Goal: Contribute content: Contribute content

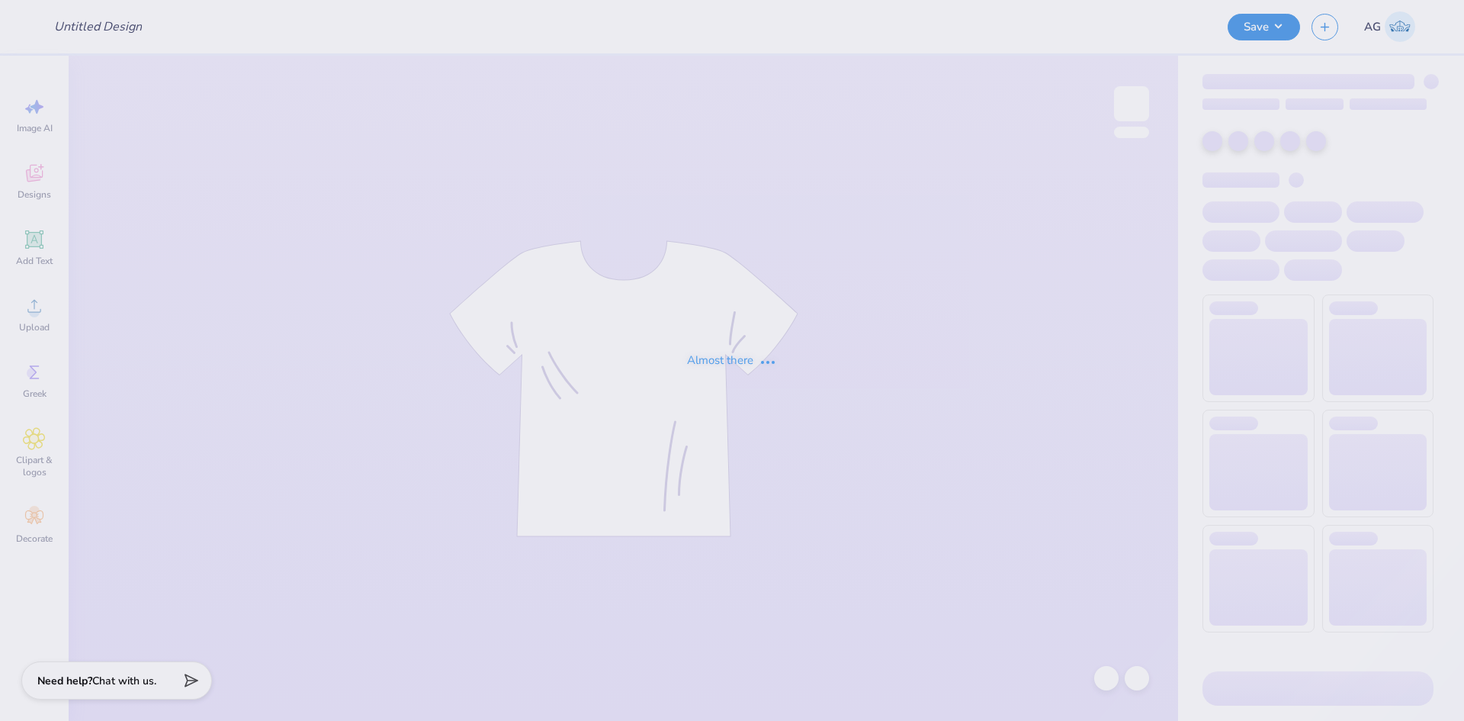
type input "Merch for Tau Kappa Epsilon"
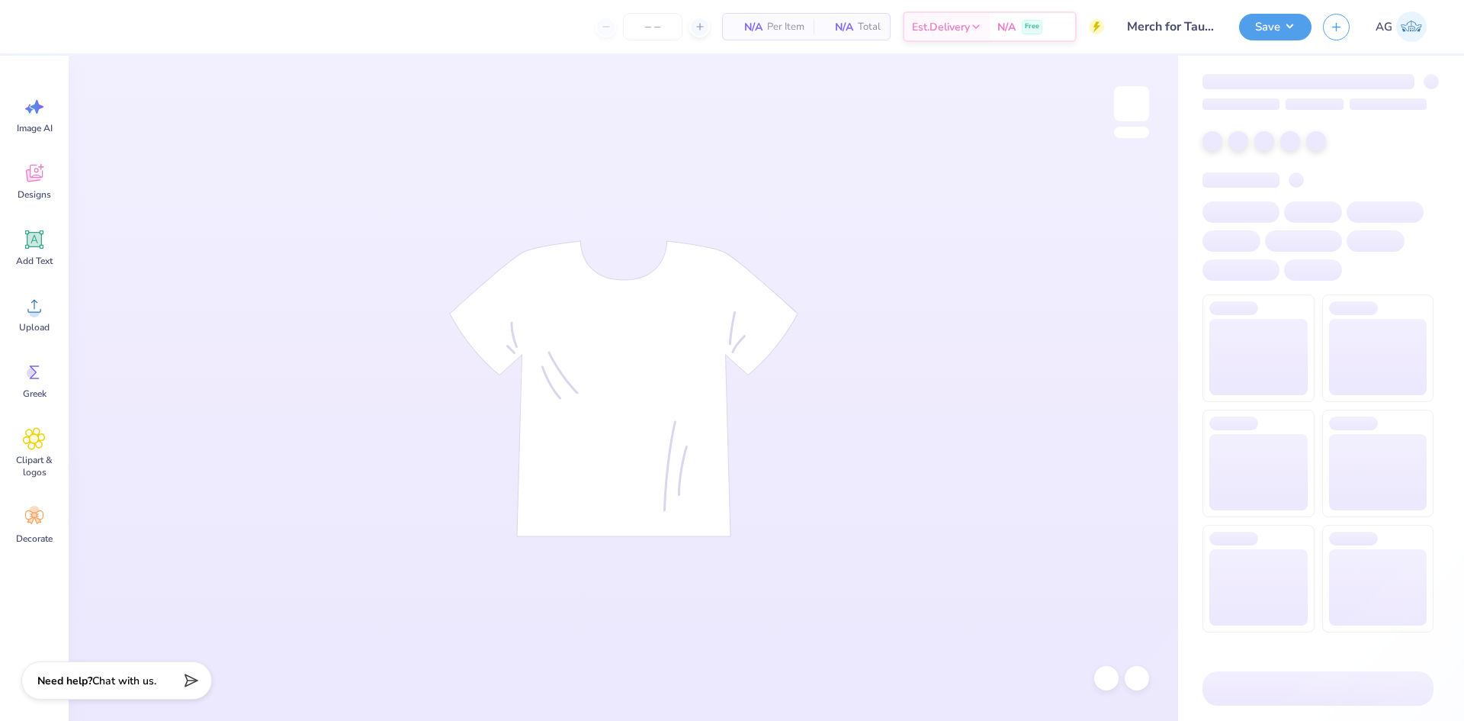
type input "70"
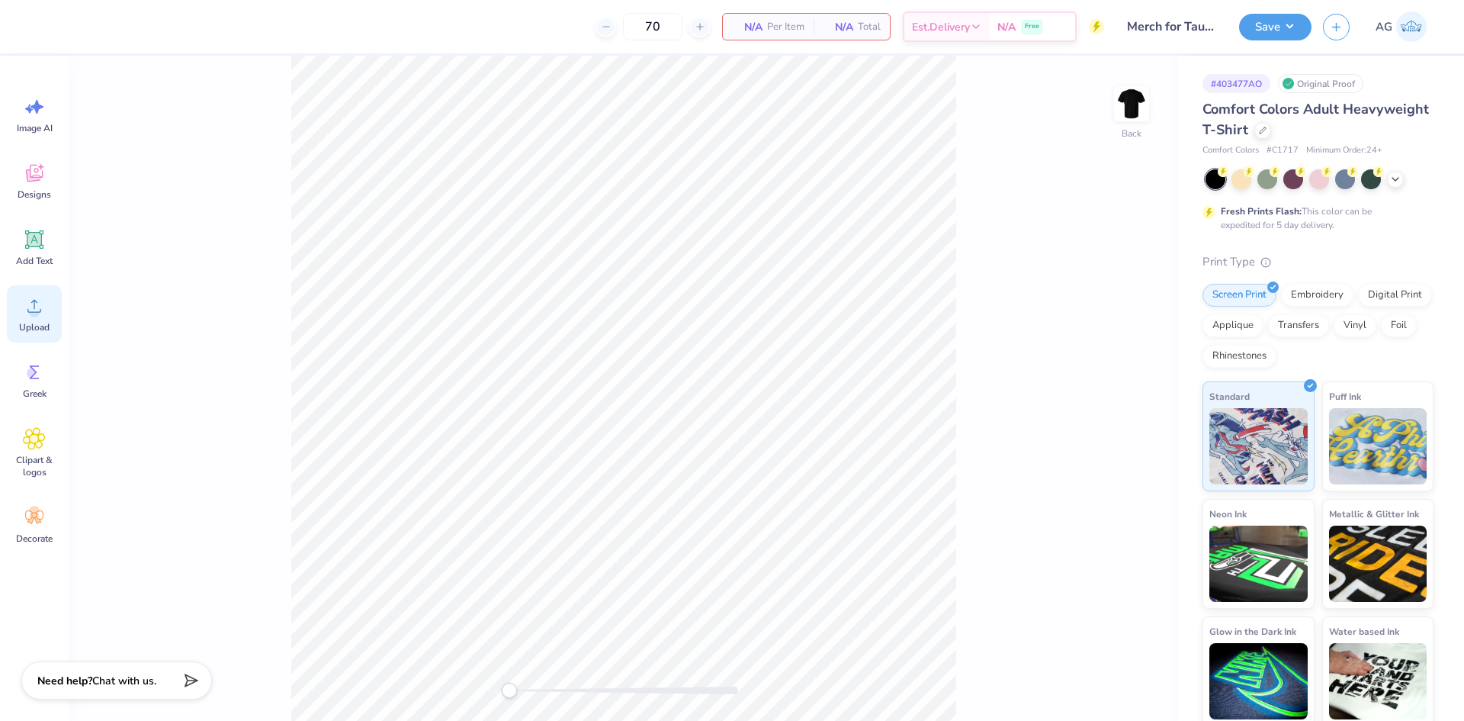
click at [17, 316] on div "Upload" at bounding box center [34, 313] width 55 height 57
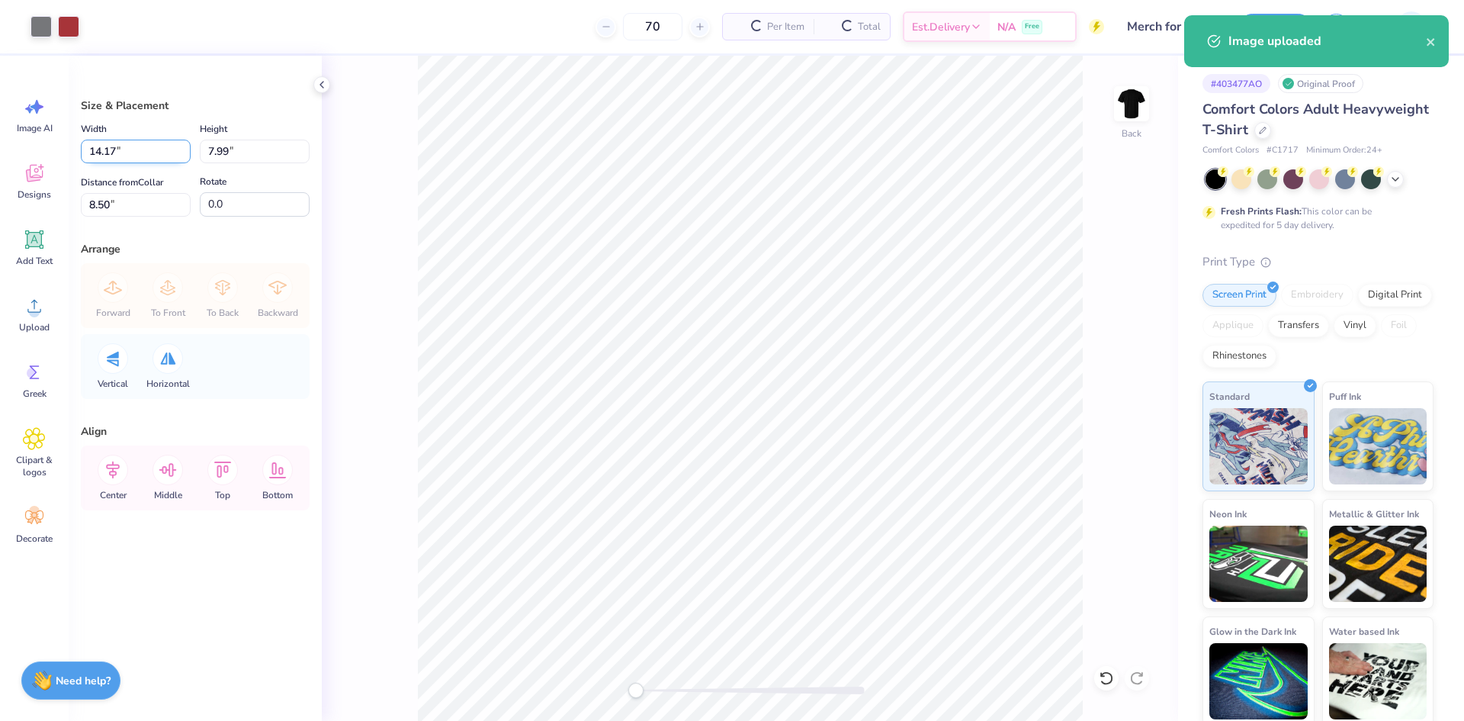
click at [127, 149] on input "14.17" at bounding box center [136, 152] width 110 height 24
type input "3.50"
type input "1.97"
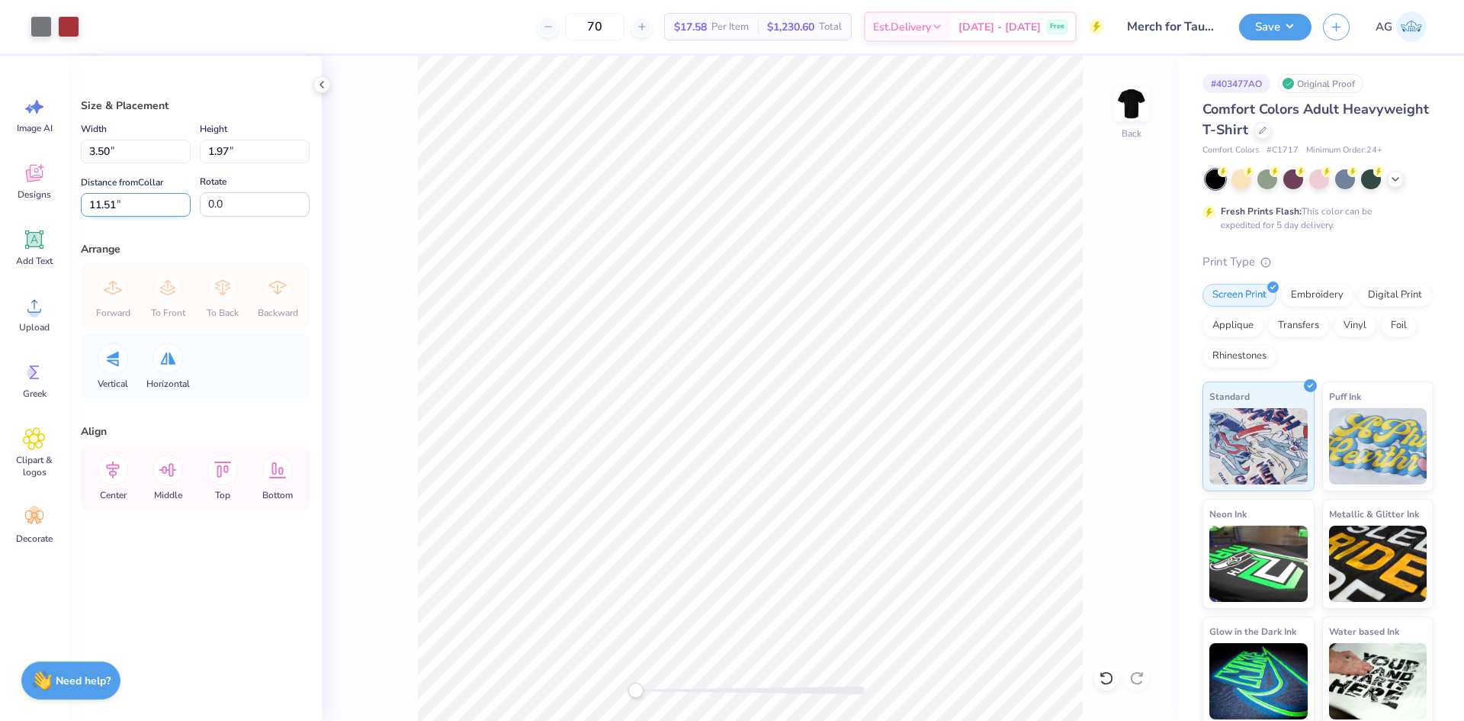
click at [143, 201] on input "11.51" at bounding box center [136, 205] width 110 height 24
type input "3"
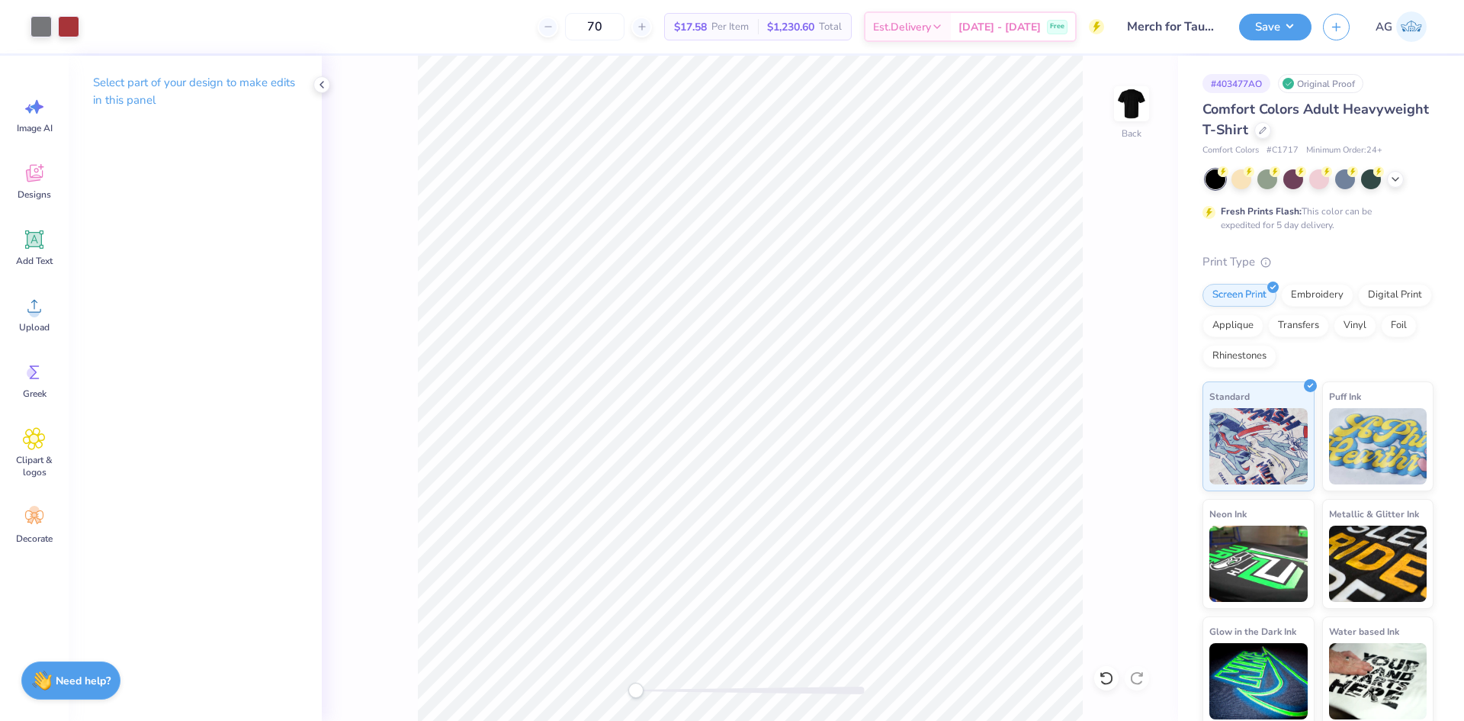
click at [1131, 79] on div "Back" at bounding box center [750, 388] width 856 height 665
click at [1138, 105] on img at bounding box center [1131, 103] width 61 height 61
click at [52, 324] on div "Upload" at bounding box center [34, 313] width 55 height 57
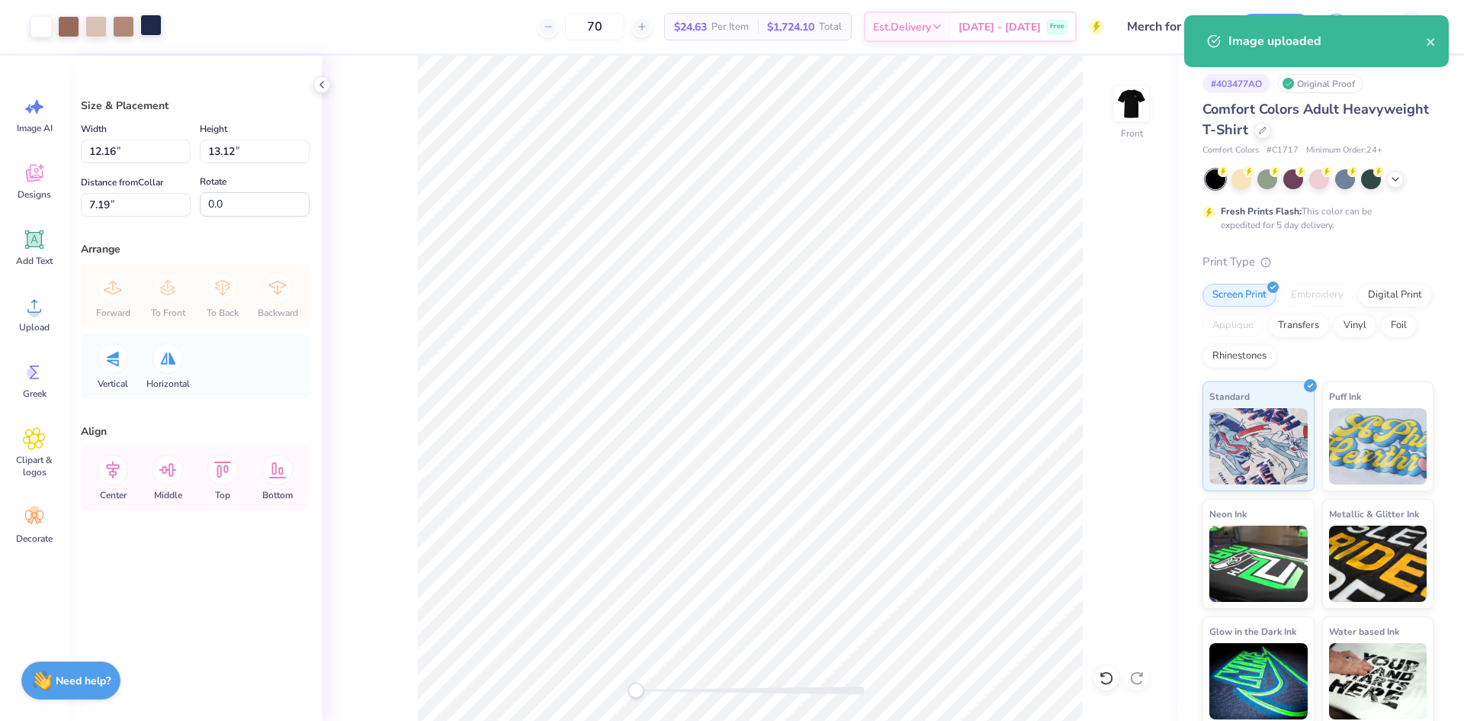
click at [158, 27] on div at bounding box center [150, 24] width 21 height 21
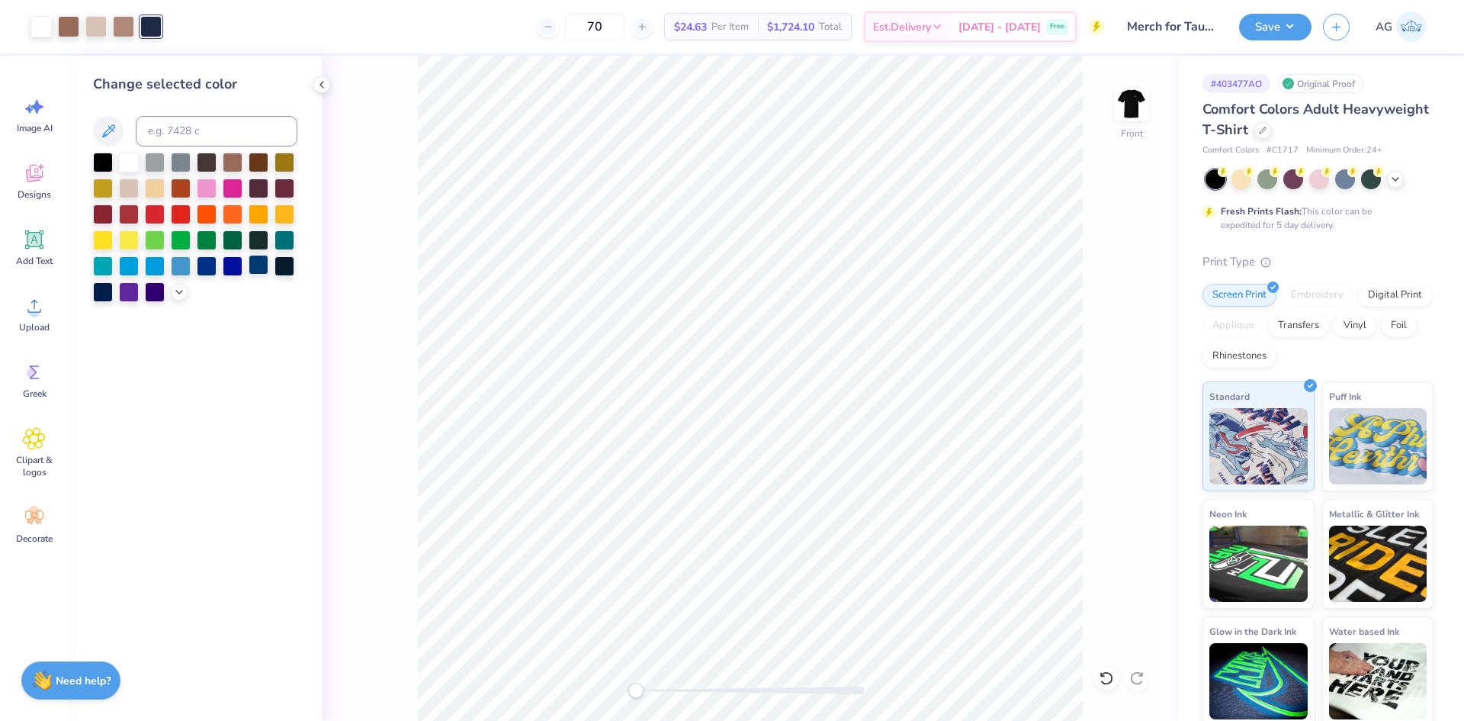
click at [261, 268] on div at bounding box center [259, 265] width 20 height 20
click at [399, 354] on div "Front" at bounding box center [750, 388] width 856 height 665
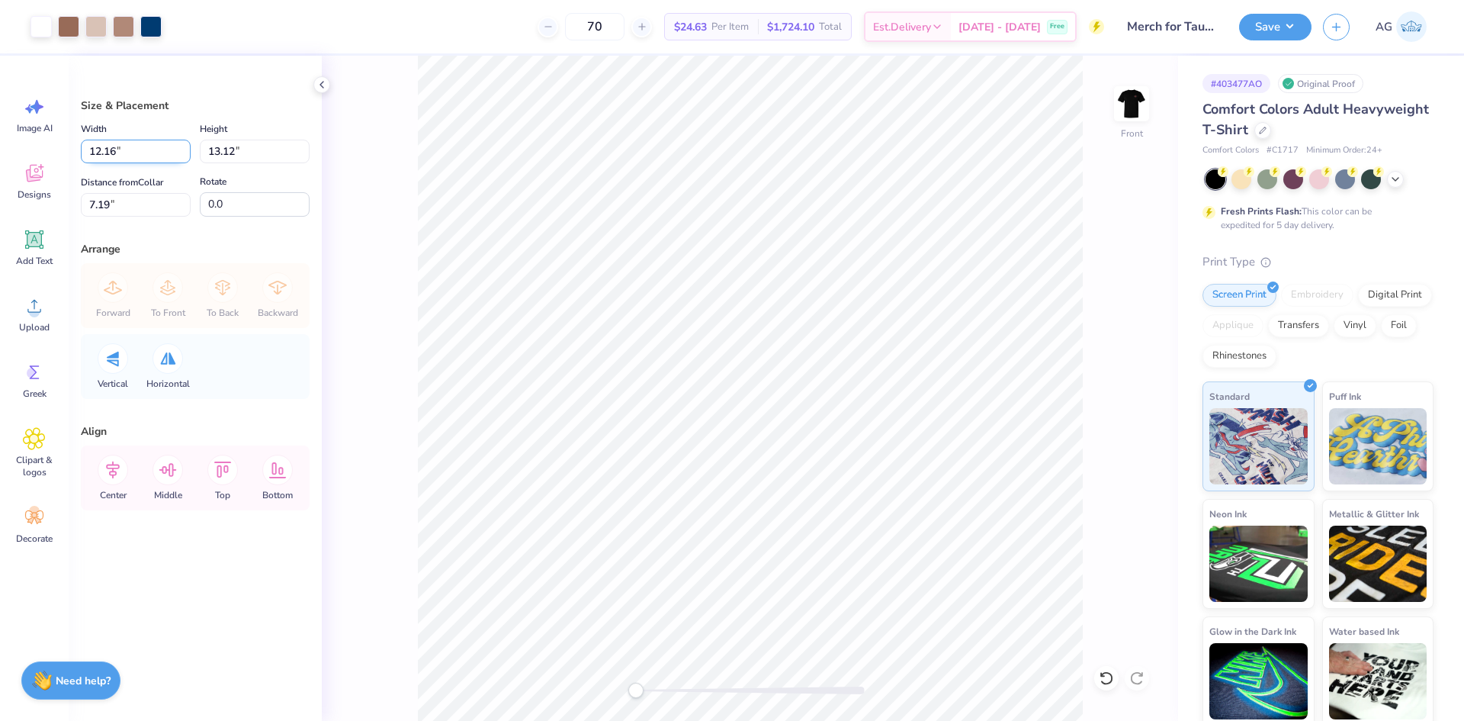
click at [122, 149] on input "12.16" at bounding box center [136, 152] width 110 height 24
type input "12.00"
type input "12.95"
click at [145, 199] on input "7.28" at bounding box center [136, 205] width 110 height 24
type input "3"
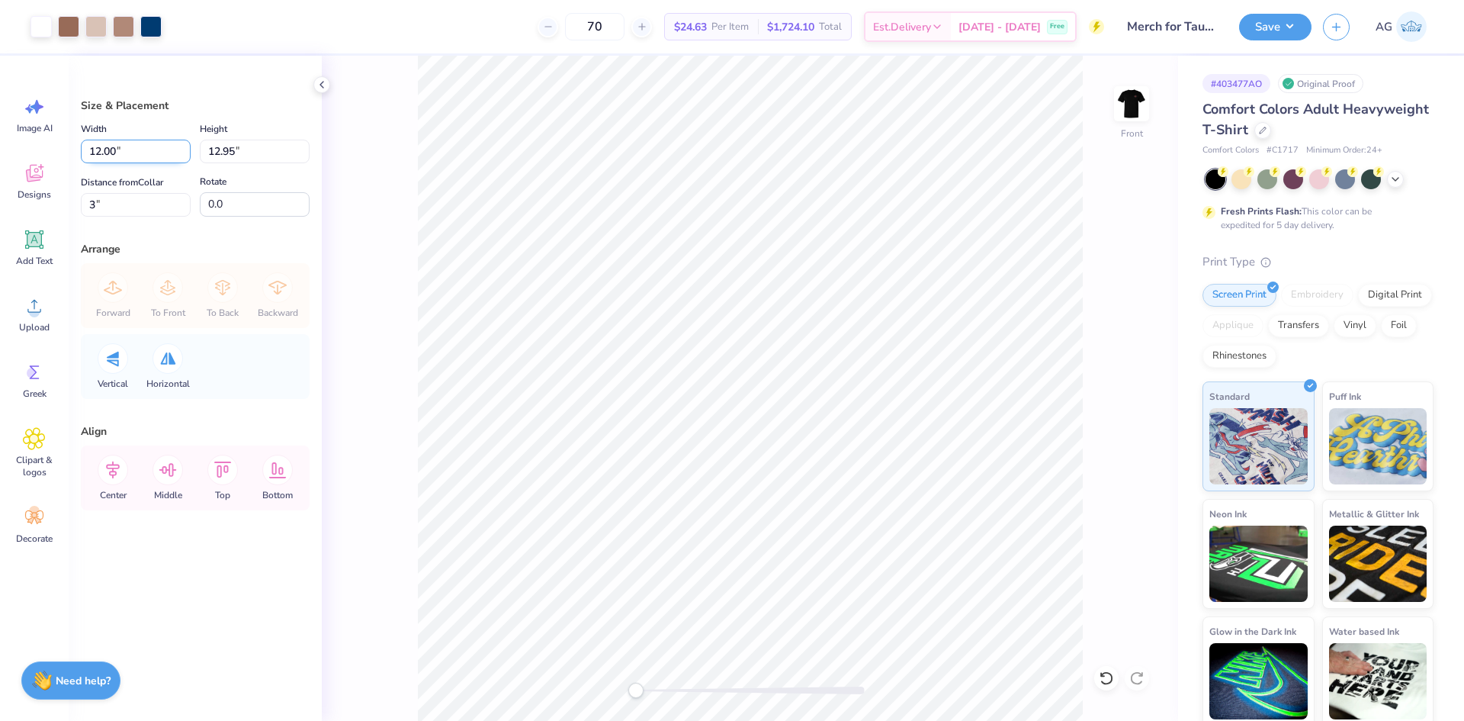
click at [140, 156] on input "12.00" at bounding box center [136, 152] width 110 height 24
type input "11.00"
type input "11.87"
click at [147, 222] on div "Size & Placement Width 11.00 11.00 " Height 11.87 11.87 " Distance from Collar …" at bounding box center [195, 388] width 253 height 665
click at [138, 207] on input "3.54" at bounding box center [136, 205] width 110 height 24
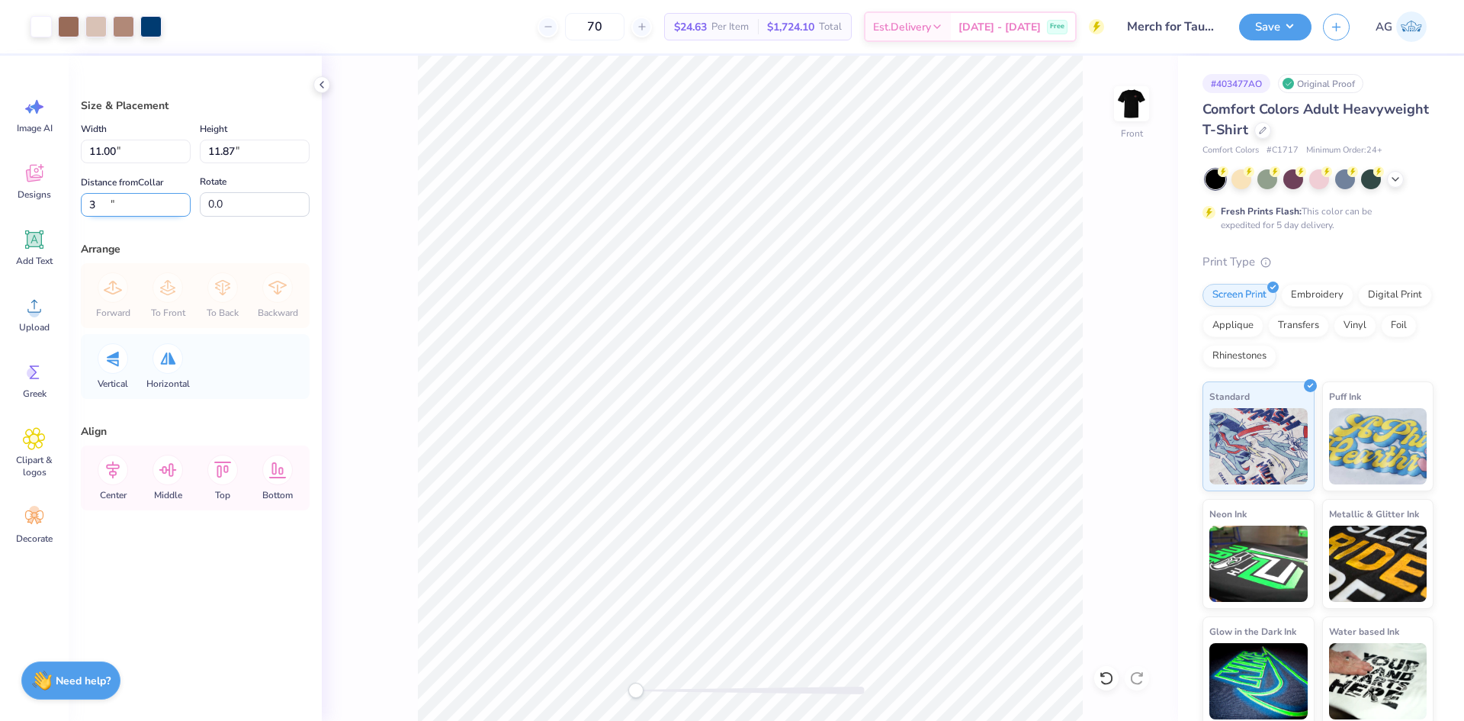
type input "3"
click at [146, 22] on div at bounding box center [150, 24] width 21 height 21
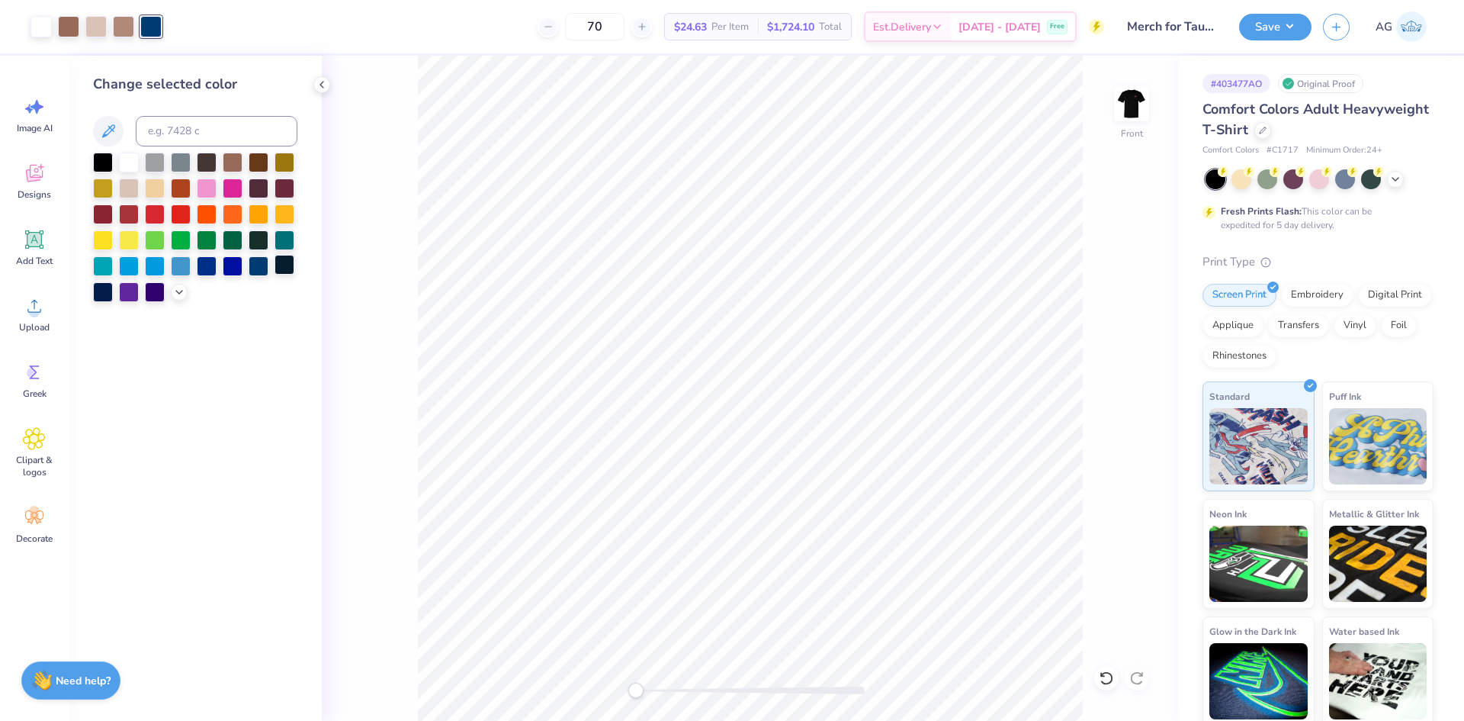
click at [287, 263] on div at bounding box center [285, 265] width 20 height 20
click at [255, 270] on div at bounding box center [259, 265] width 20 height 20
click at [178, 300] on div at bounding box center [195, 227] width 204 height 149
click at [110, 291] on div at bounding box center [103, 291] width 20 height 20
click at [178, 294] on icon at bounding box center [179, 290] width 12 height 12
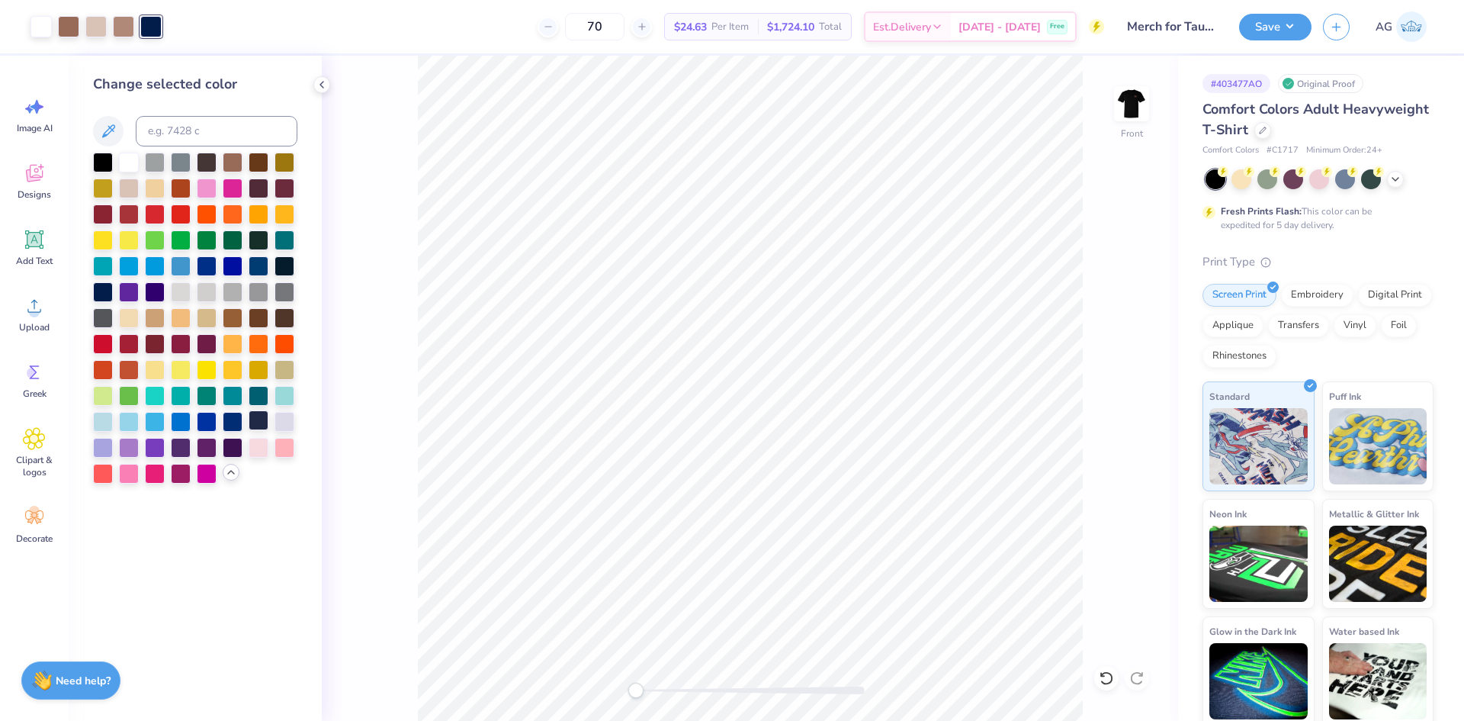
click at [259, 419] on div at bounding box center [259, 420] width 20 height 20
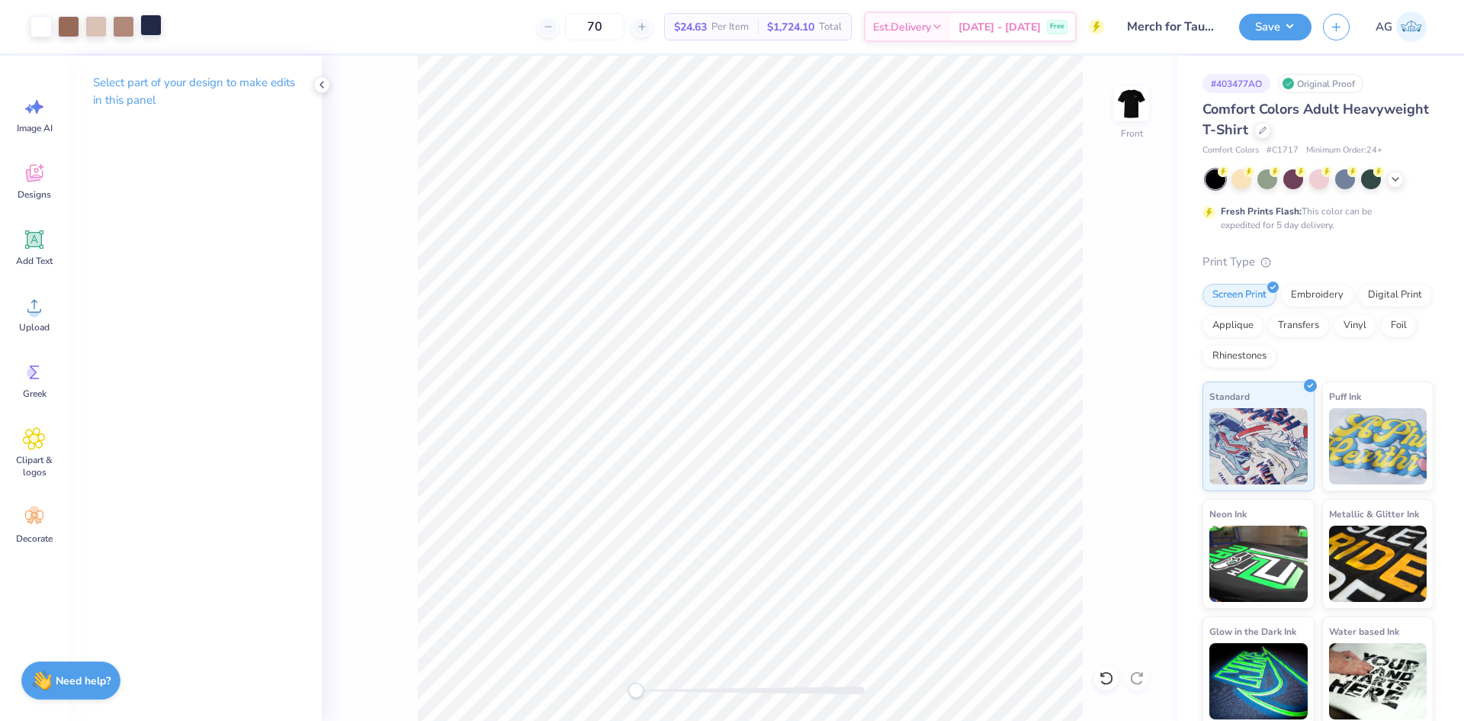
click at [160, 30] on div at bounding box center [150, 24] width 21 height 21
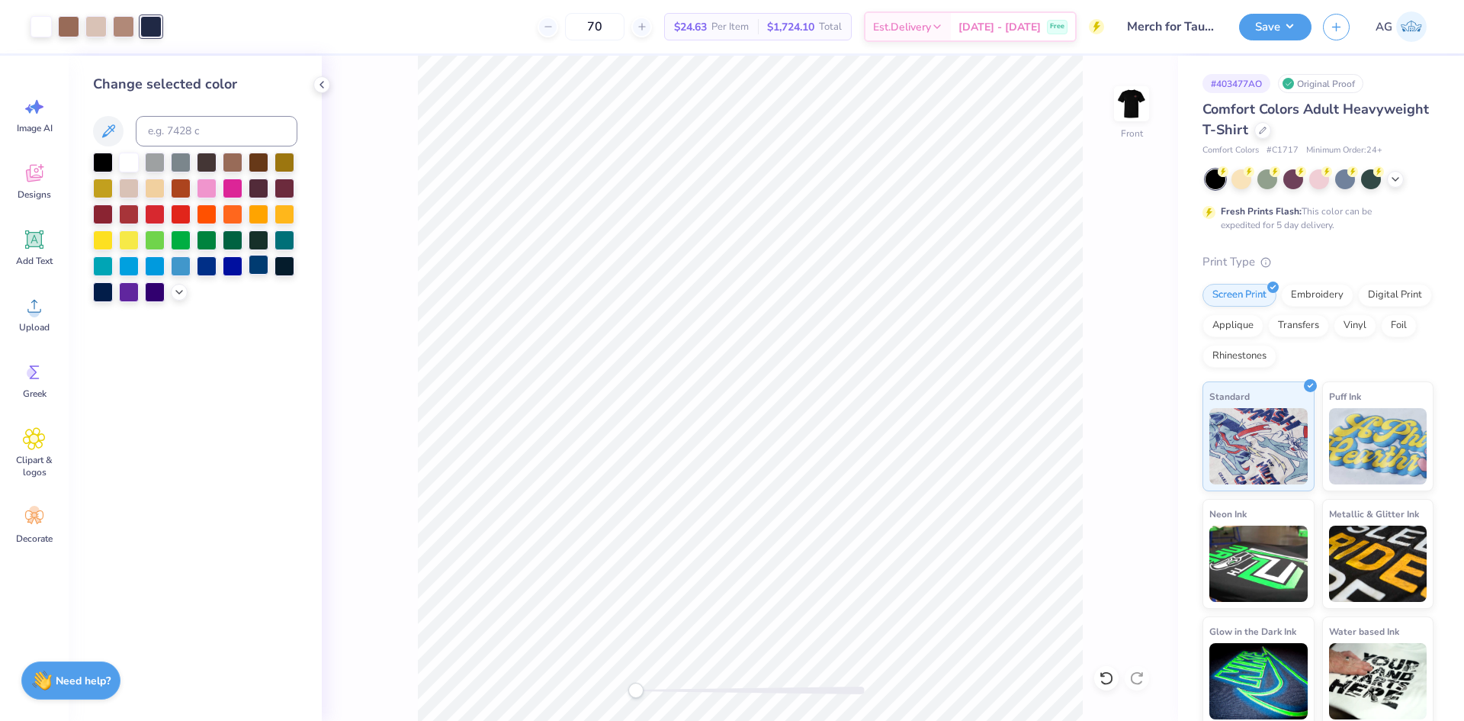
click at [264, 267] on div at bounding box center [259, 265] width 20 height 20
click at [1278, 25] on button "Save" at bounding box center [1275, 24] width 72 height 27
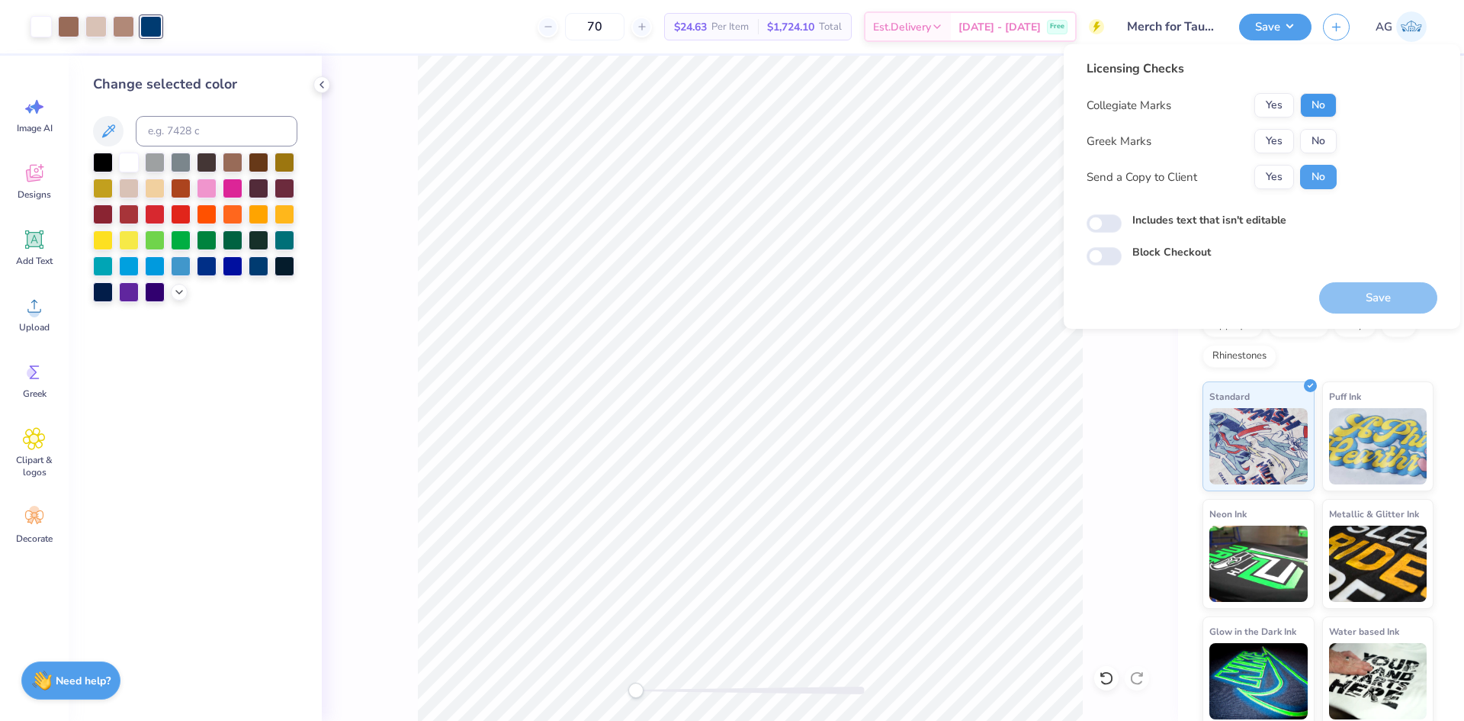
drag, startPoint x: 1322, startPoint y: 88, endPoint x: 1319, endPoint y: 98, distance: 11.1
click at [1321, 93] on div "Licensing Checks Collegiate Marks Yes No Greek Marks Yes No Send a Copy to Clie…" at bounding box center [1212, 129] width 250 height 141
click at [1318, 98] on button "No" at bounding box center [1318, 105] width 37 height 24
click at [1283, 131] on button "Yes" at bounding box center [1274, 141] width 40 height 24
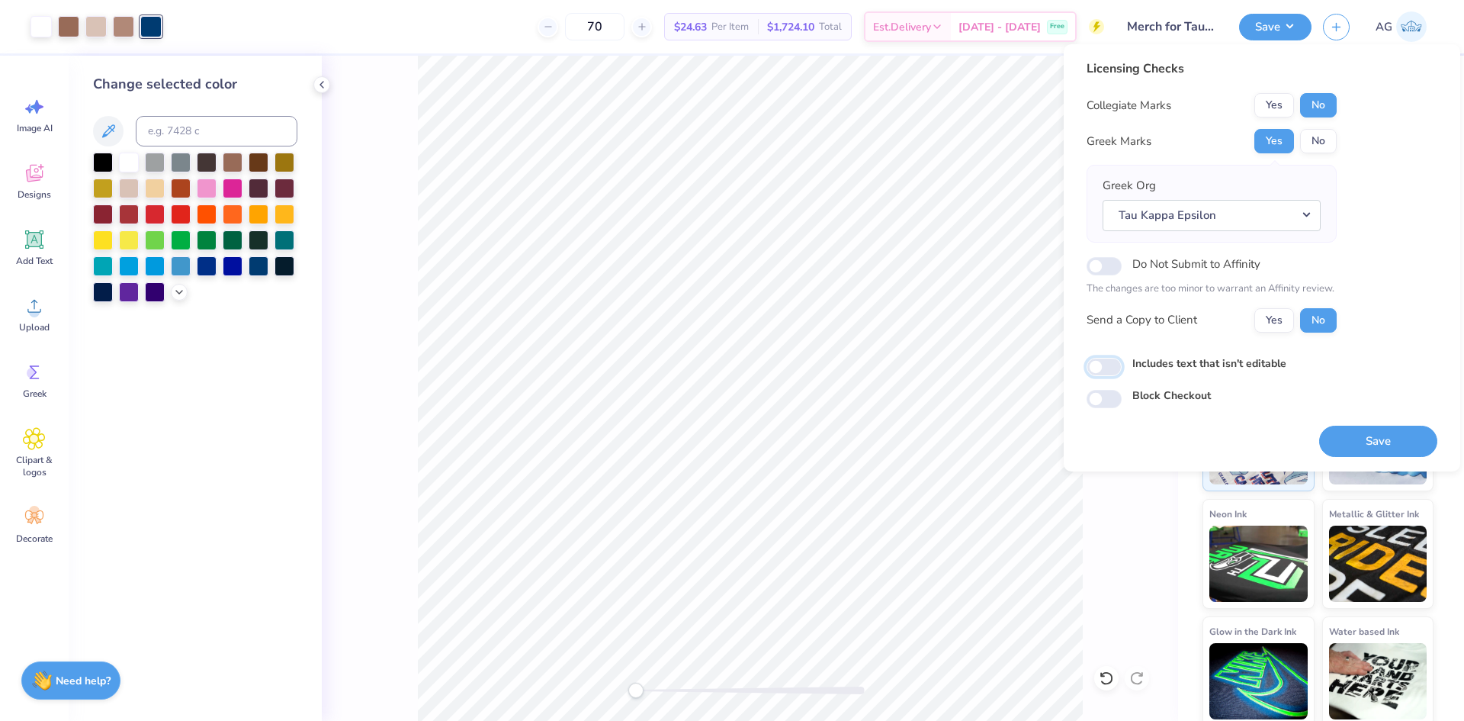
click at [1100, 368] on input "Includes text that isn't editable" at bounding box center [1104, 367] width 35 height 18
checkbox input "true"
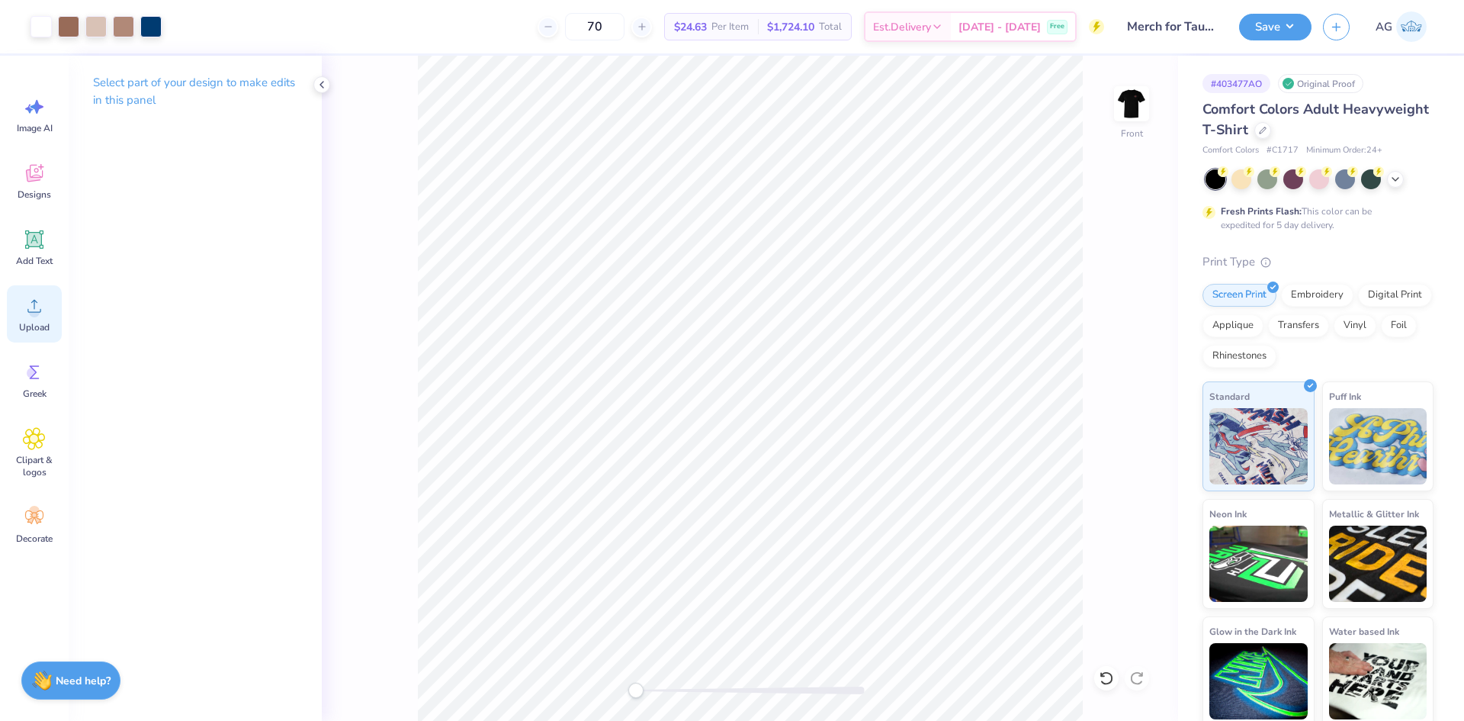
click at [51, 316] on div "Upload" at bounding box center [34, 313] width 55 height 57
click at [37, 255] on span "Add Text" at bounding box center [34, 261] width 37 height 12
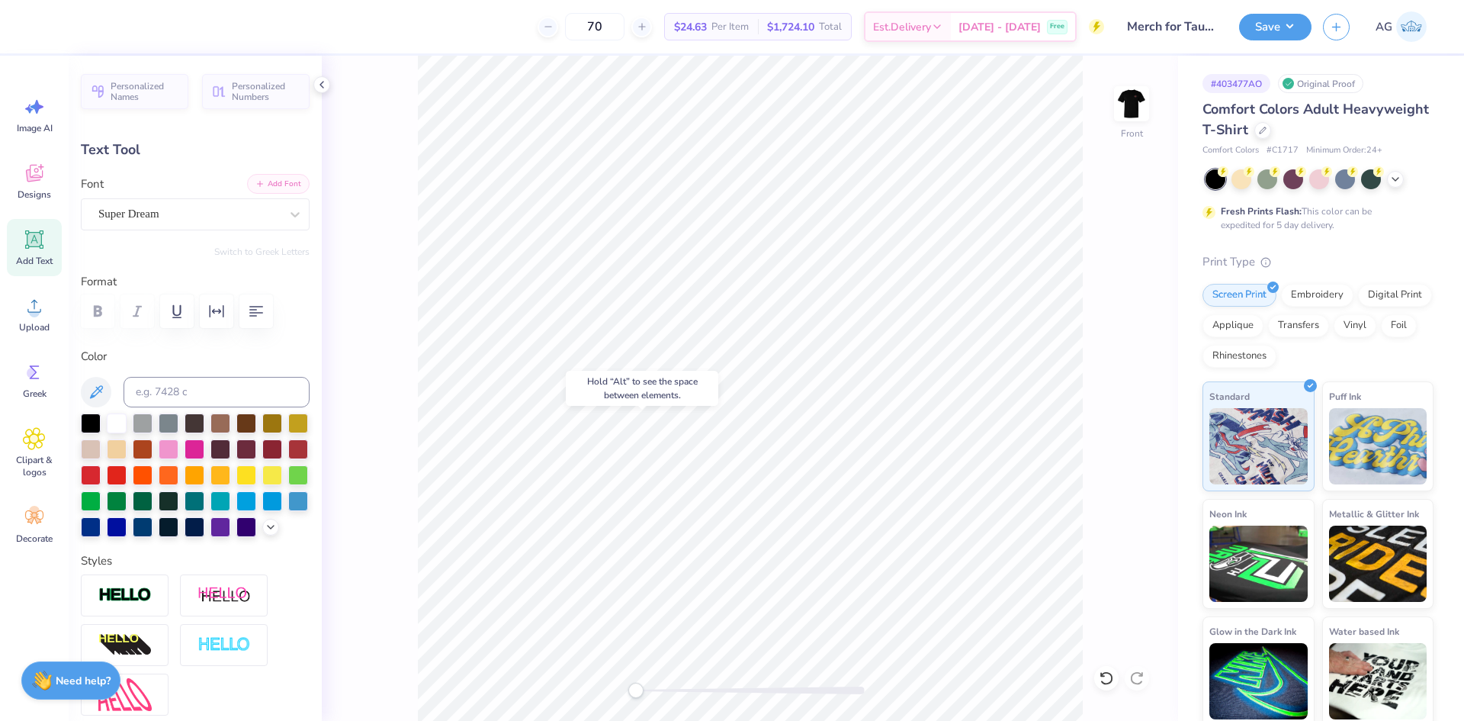
click at [255, 188] on icon "button" at bounding box center [259, 183] width 9 height 9
click at [204, 66] on div "Personalized Names Personalized Numbers Text Tool Add Font Font Super Dream Swi…" at bounding box center [195, 388] width 253 height 665
type textarea "F"
type textarea "fall rush '25"
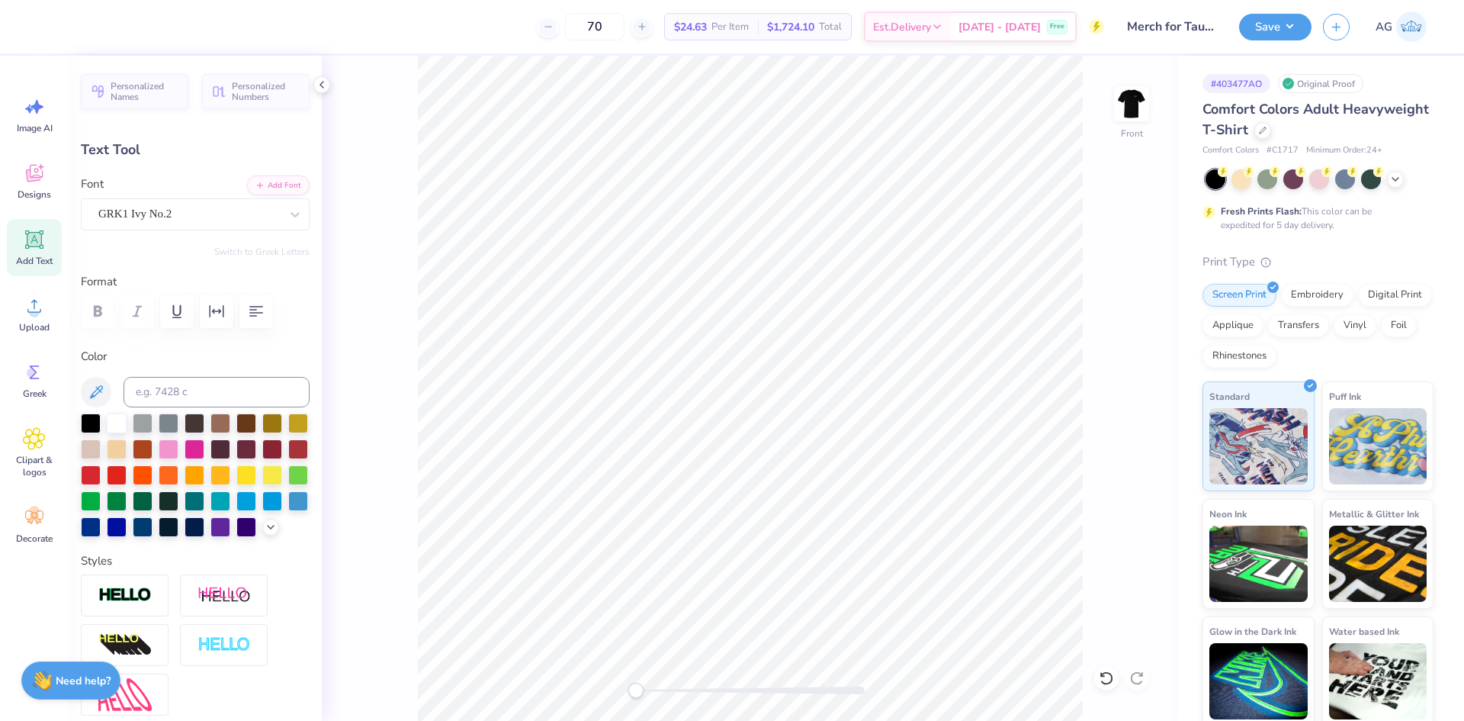
scroll to position [13, 4]
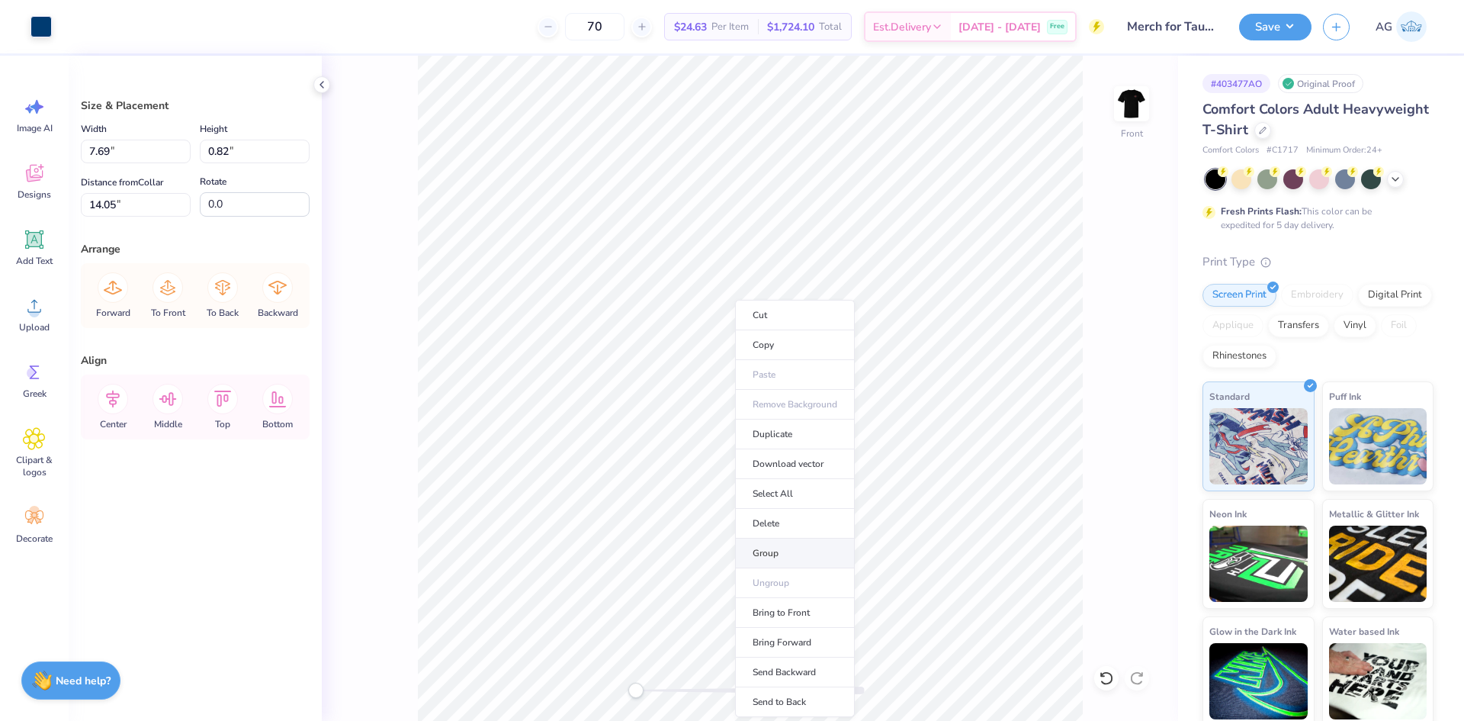
click at [776, 542] on li "Group" at bounding box center [795, 553] width 120 height 30
click at [119, 156] on input "7.69" at bounding box center [136, 152] width 110 height 24
click at [134, 157] on input "7.69" at bounding box center [136, 152] width 110 height 24
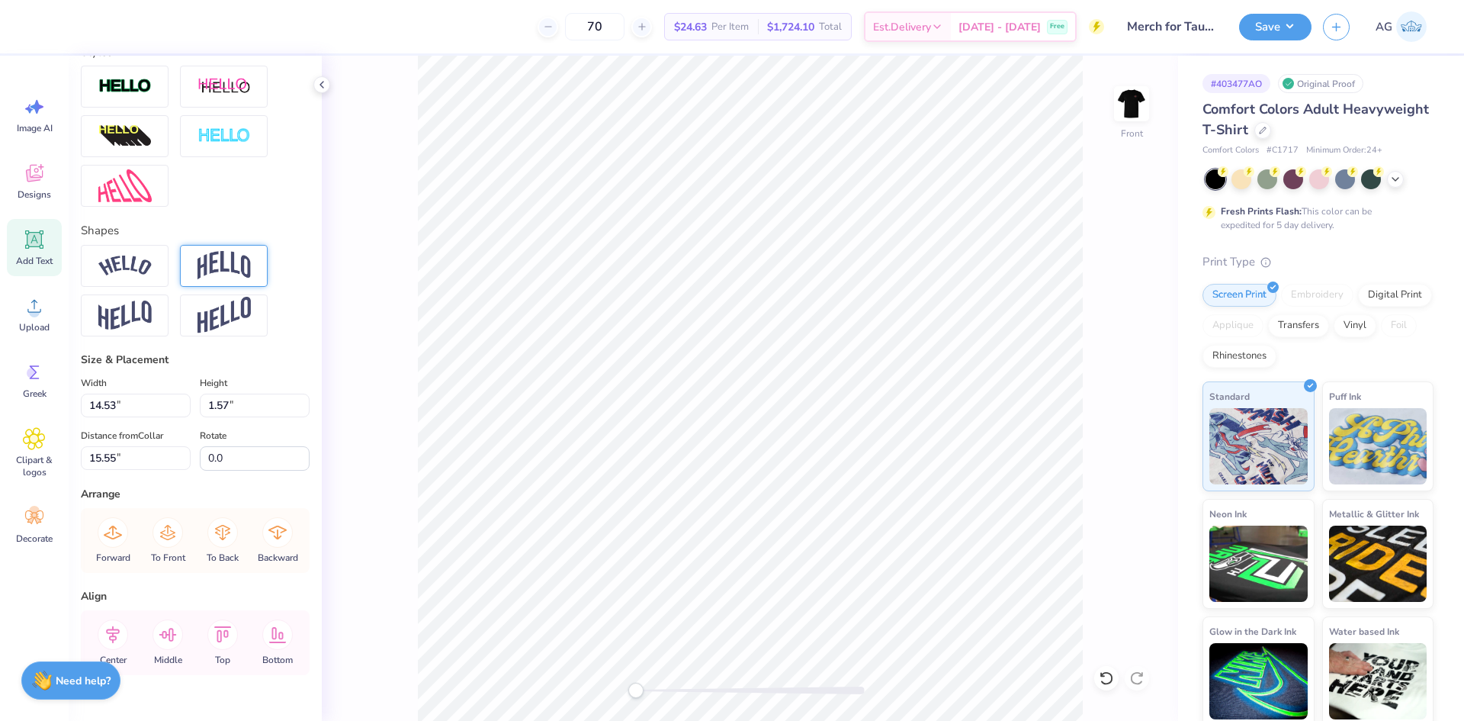
scroll to position [565, 0]
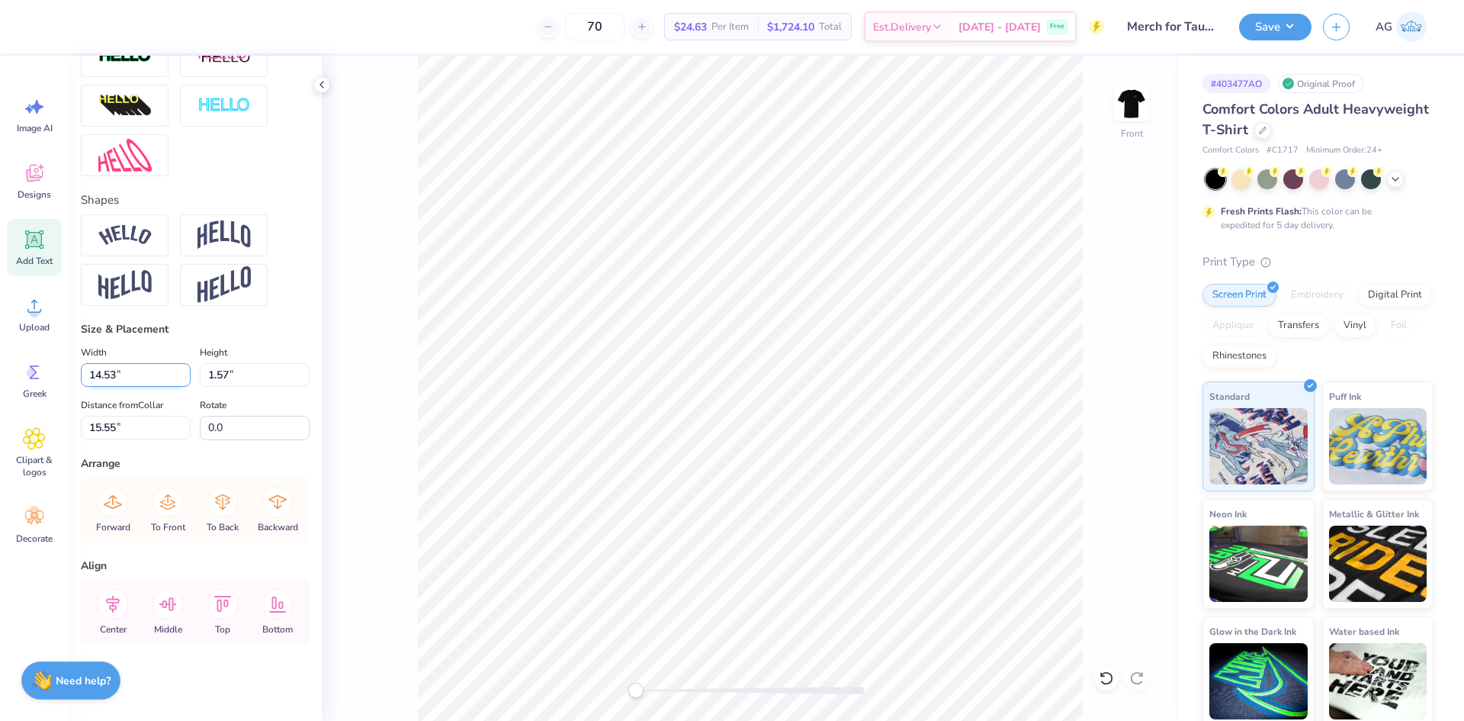
click at [141, 377] on input "14.53" at bounding box center [136, 375] width 110 height 24
paste input "7.69"
type input "7.69"
type input "0.83"
click at [127, 423] on input "15.92" at bounding box center [136, 428] width 110 height 24
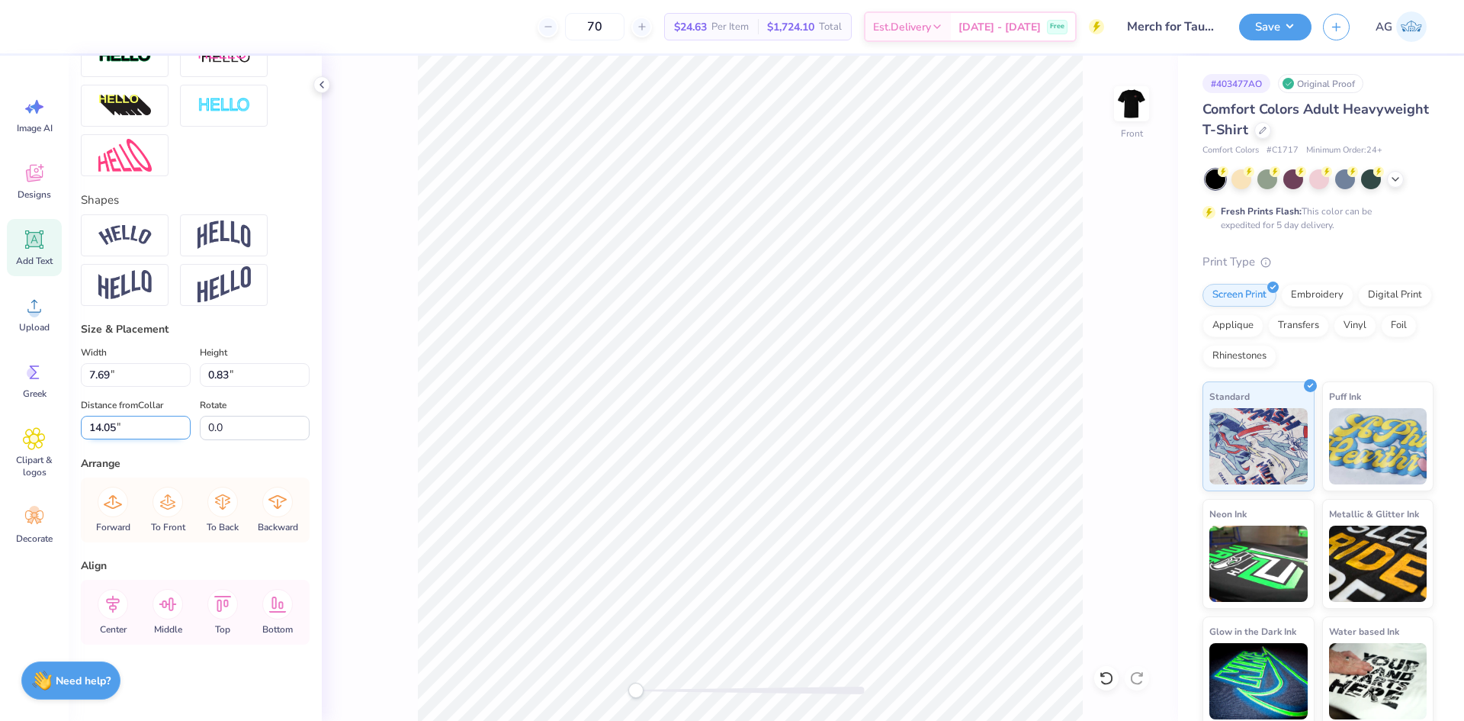
type input "14.05"
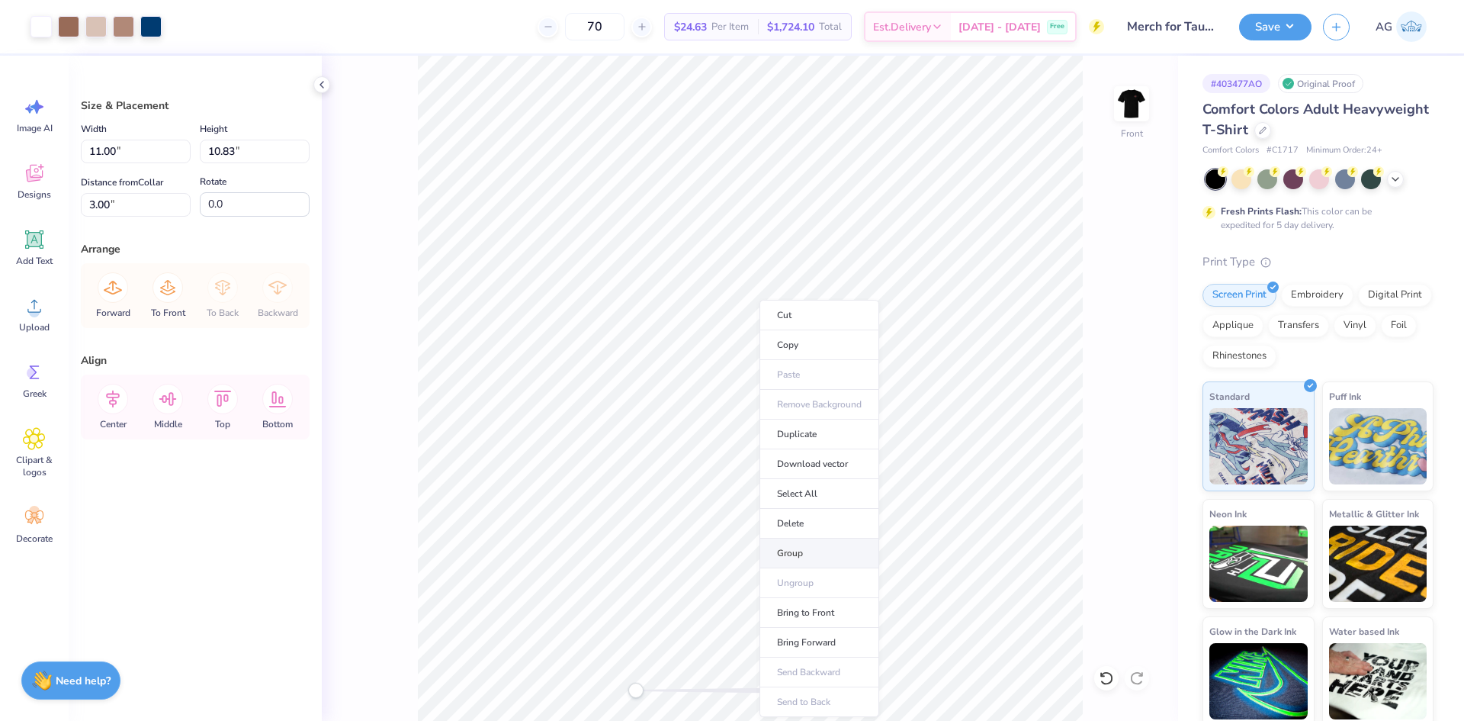
click at [816, 555] on li "Group" at bounding box center [819, 553] width 120 height 30
type input "11.88"
click at [37, 36] on div at bounding box center [41, 24] width 21 height 21
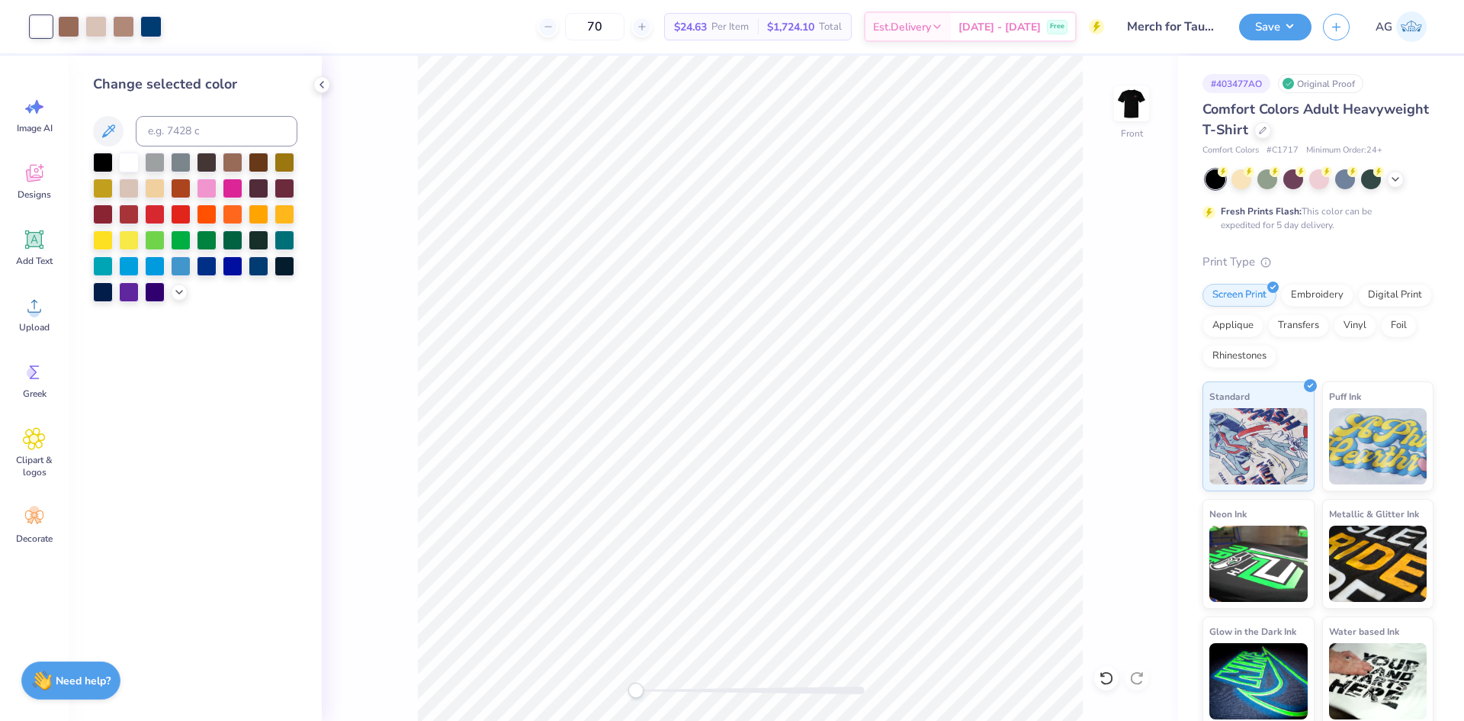
click at [179, 146] on div "Change selected color" at bounding box center [195, 188] width 204 height 228
click at [181, 125] on input at bounding box center [217, 131] width 162 height 31
type input "541"
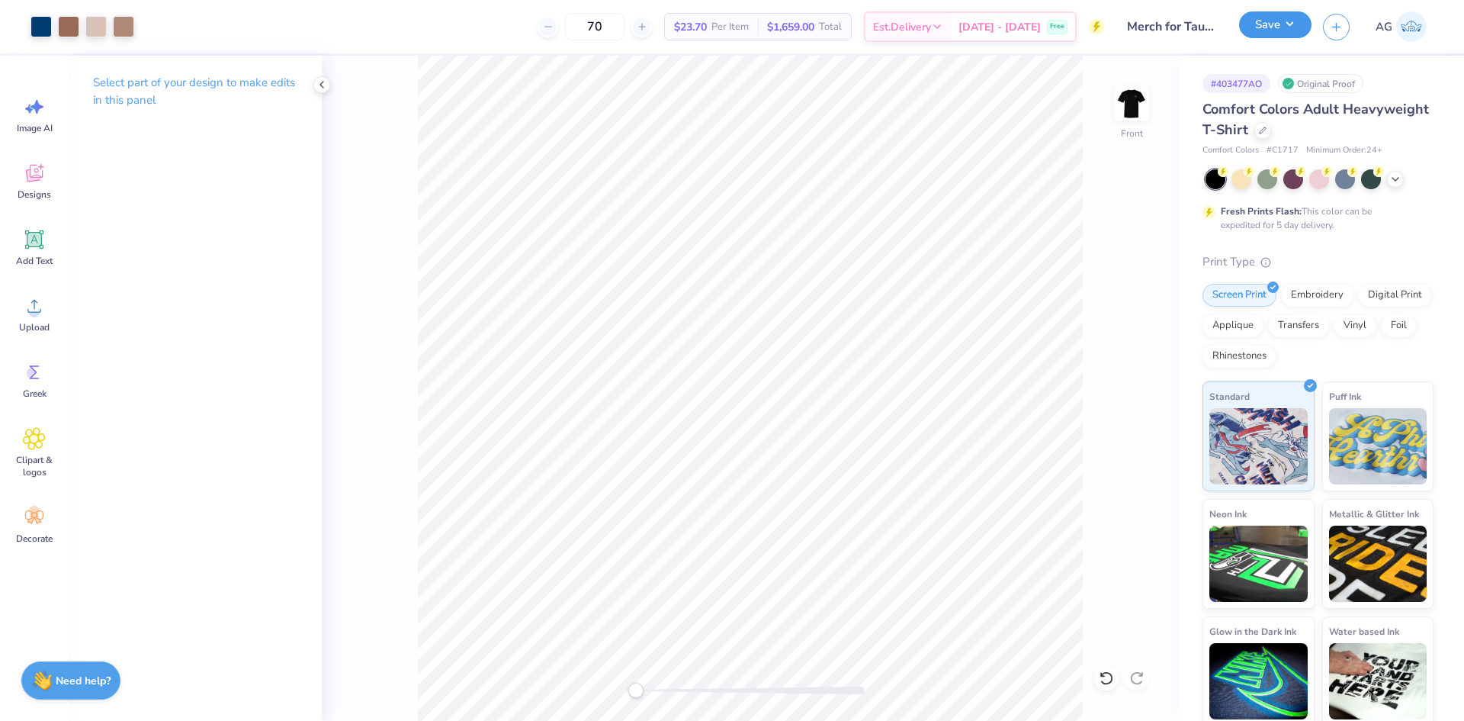
click at [1285, 24] on button "Save" at bounding box center [1275, 24] width 72 height 27
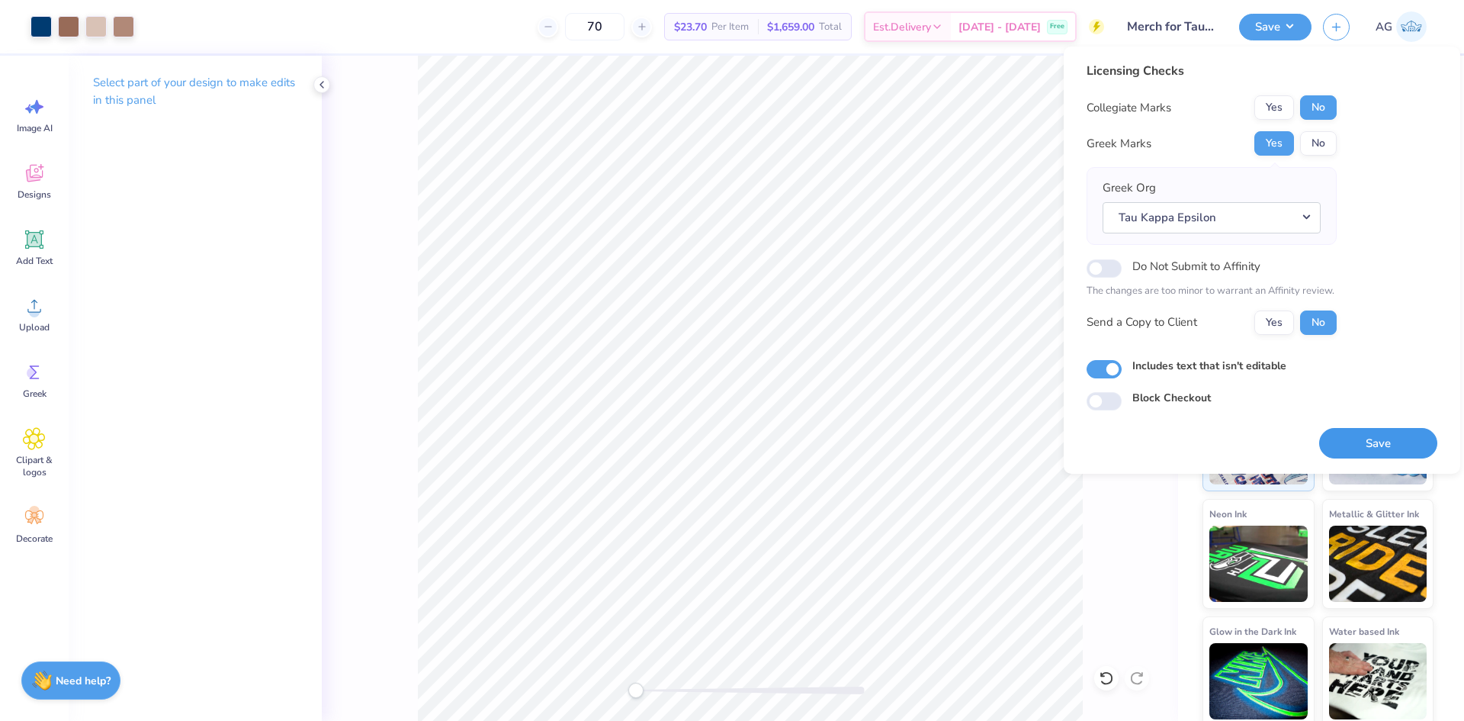
click at [1363, 441] on button "Save" at bounding box center [1378, 443] width 118 height 31
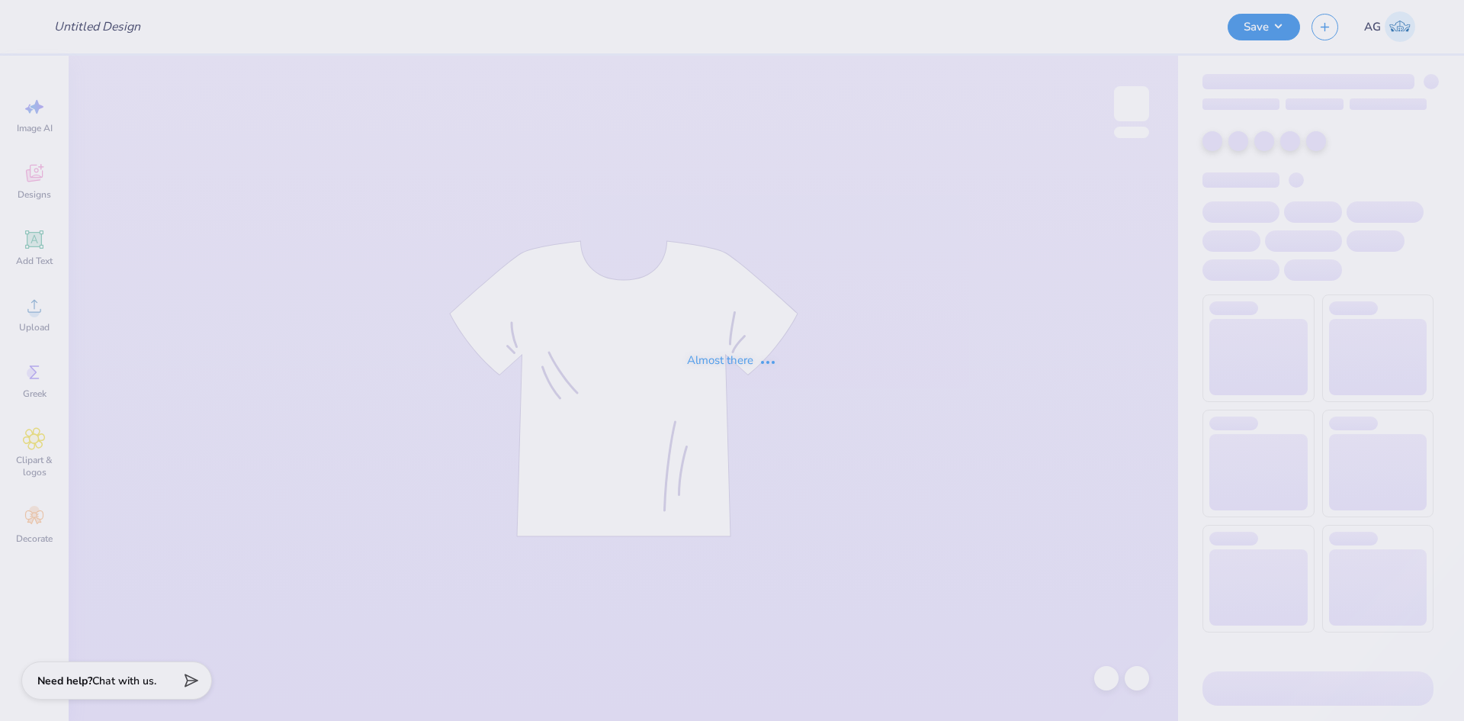
type input "Pi Phi tee"
